Goal: Task Accomplishment & Management: Complete application form

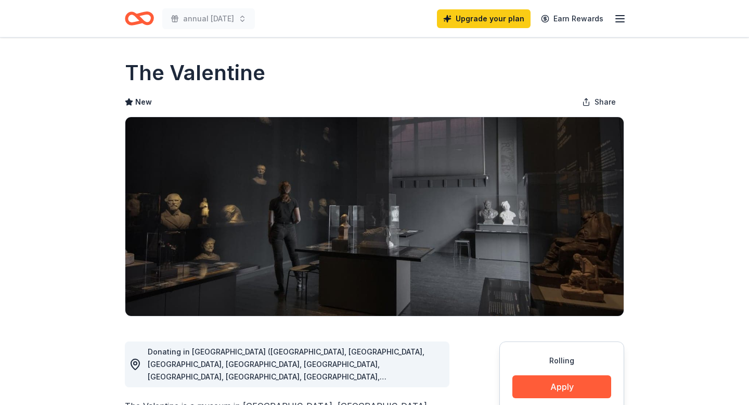
click at [138, 25] on icon "Home" at bounding box center [139, 18] width 29 height 24
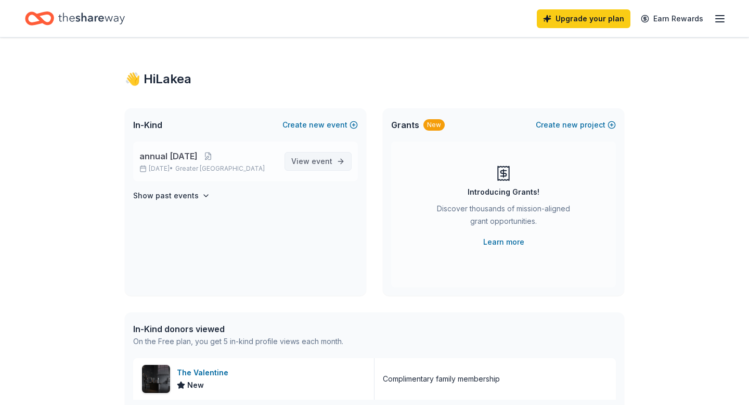
click at [303, 160] on span "View event" at bounding box center [311, 161] width 41 height 12
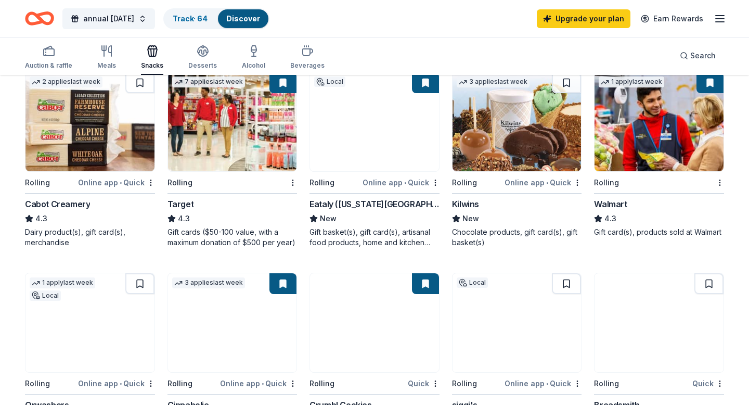
scroll to position [520, 0]
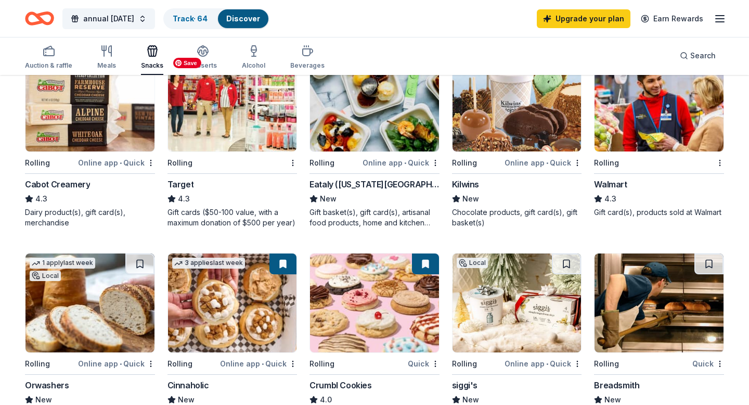
click at [222, 125] on img at bounding box center [232, 102] width 129 height 99
click at [441, 270] on div "Local Rolling Online app King Kullen New Grocery, gift card(s), monetary 1 appl…" at bounding box center [374, 44] width 699 height 747
click at [381, 305] on img at bounding box center [374, 302] width 129 height 99
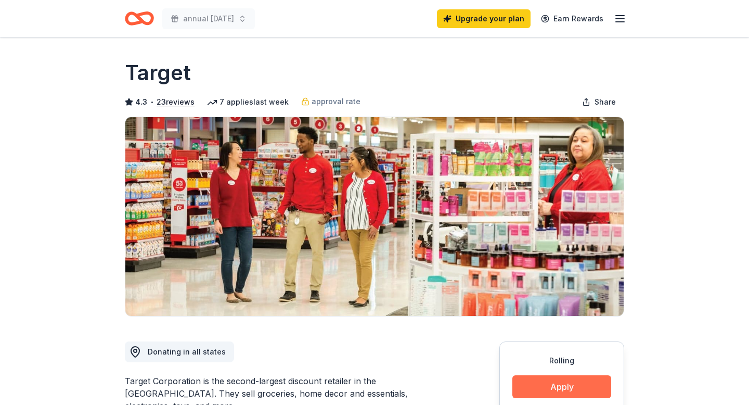
click at [549, 384] on button "Apply" at bounding box center [562, 386] width 99 height 23
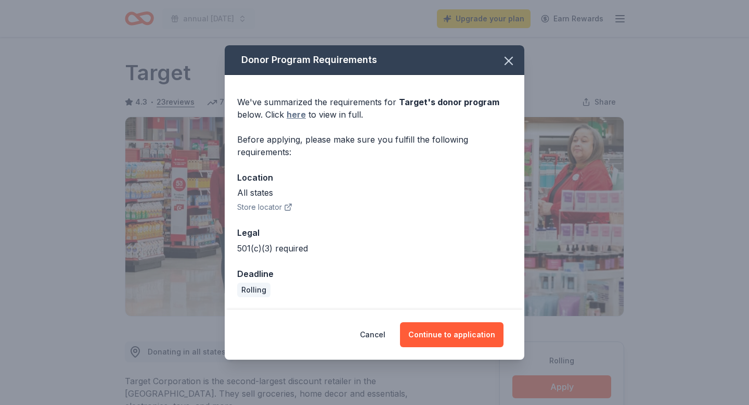
click at [290, 118] on link "here" at bounding box center [296, 114] width 19 height 12
click at [512, 61] on icon "button" at bounding box center [509, 61] width 15 height 15
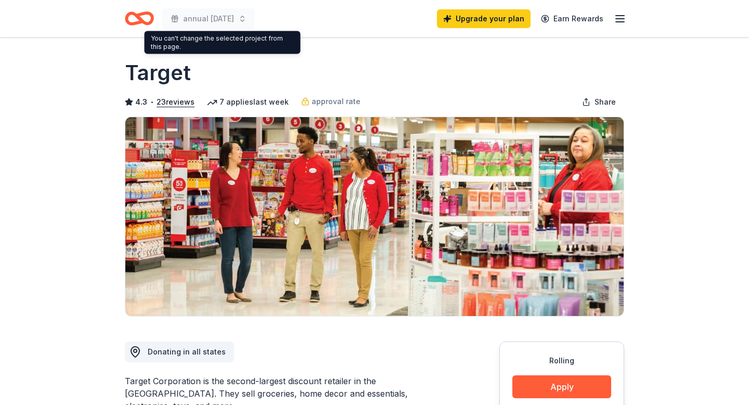
click at [142, 15] on icon "Home" at bounding box center [144, 18] width 16 height 10
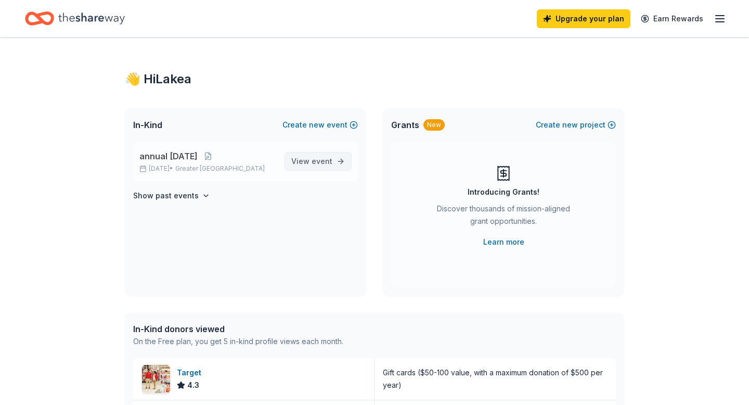
click at [309, 152] on link "View event" at bounding box center [318, 161] width 67 height 19
click at [303, 164] on span "View event" at bounding box center [311, 161] width 41 height 12
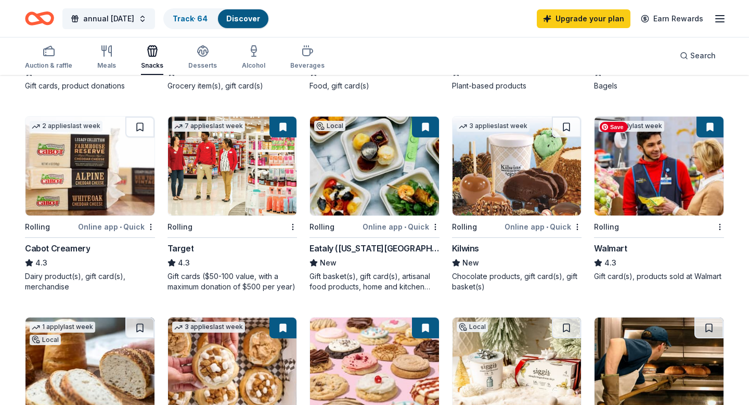
scroll to position [458, 0]
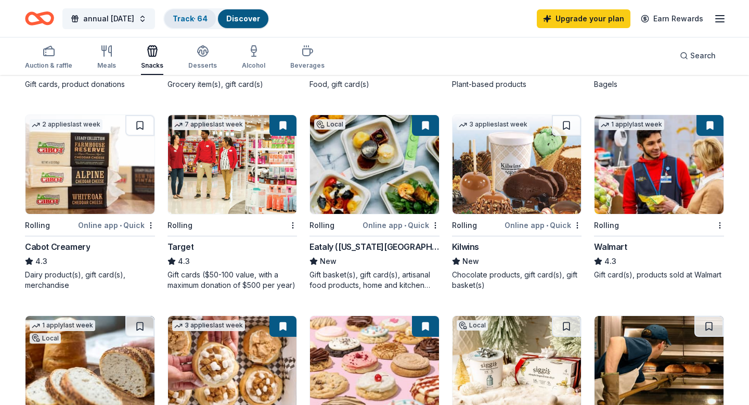
click at [208, 18] on link "Track · 64" at bounding box center [190, 18] width 35 height 9
click at [208, 20] on link "Track · 64" at bounding box center [190, 18] width 35 height 9
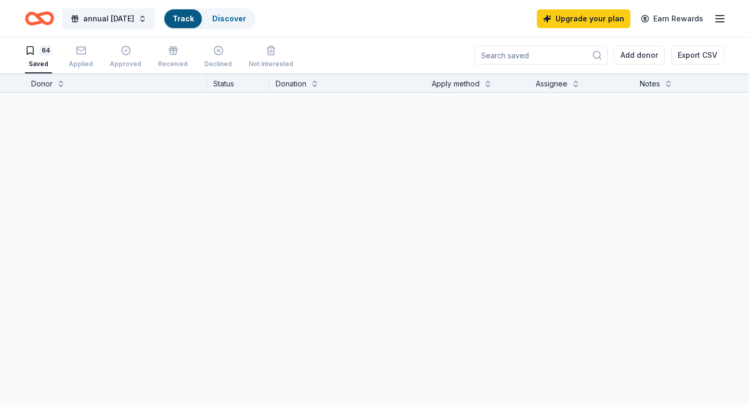
scroll to position [1, 0]
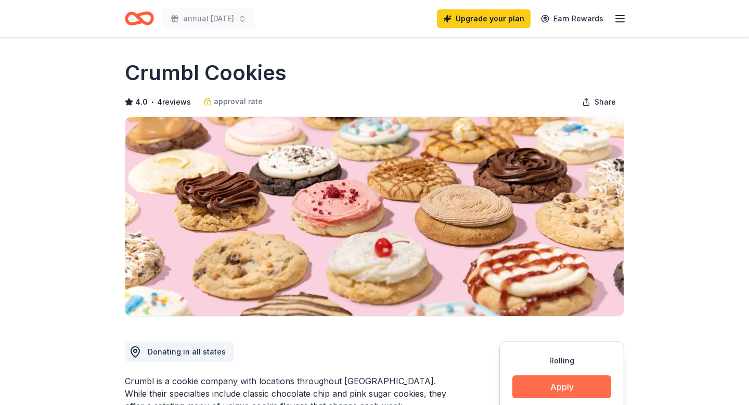
click at [569, 380] on button "Apply" at bounding box center [562, 386] width 99 height 23
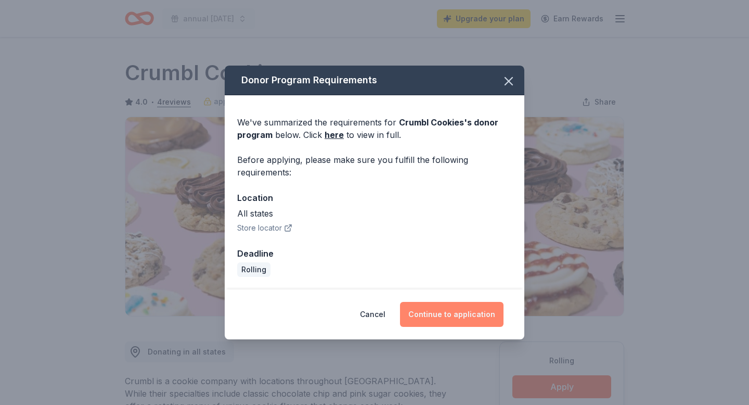
click at [444, 314] on button "Continue to application" at bounding box center [452, 314] width 104 height 25
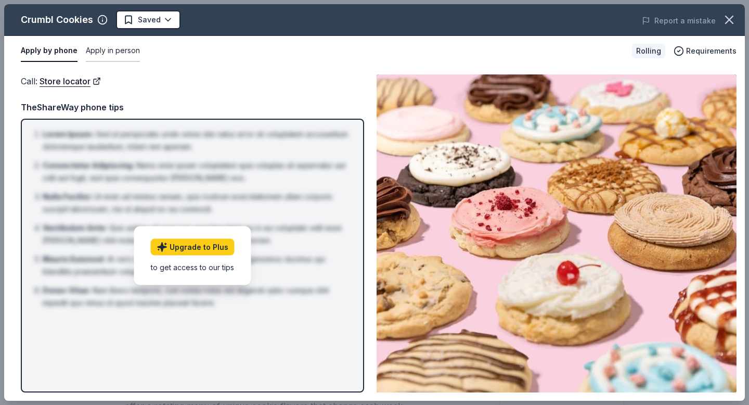
click at [122, 57] on button "Apply in person" at bounding box center [113, 51] width 54 height 22
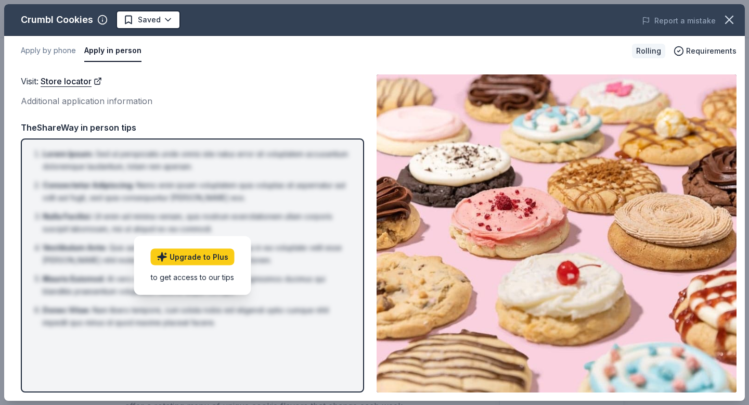
click at [119, 98] on div "Additional application information" at bounding box center [192, 101] width 343 height 14
